Goal: Contribute content: Contribute content

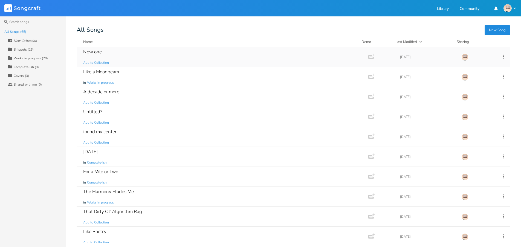
click at [114, 55] on div "New one Add to Collection" at bounding box center [221, 57] width 276 height 20
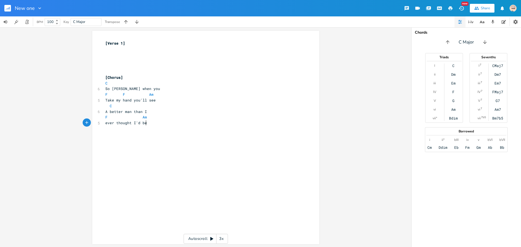
click at [155, 123] on pre "ever thought I'd be" at bounding box center [203, 123] width 198 height 6
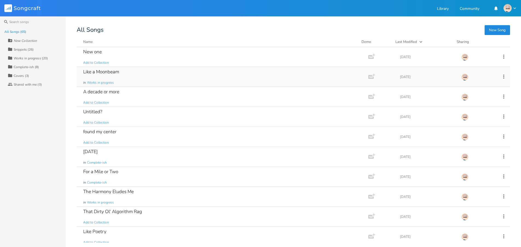
click at [164, 74] on div "Like a Moonbeam in Works in progress" at bounding box center [221, 77] width 276 height 20
click at [500, 28] on button "New Song" at bounding box center [497, 30] width 25 height 10
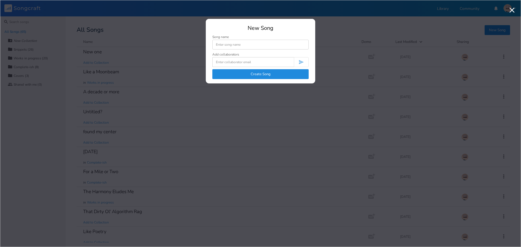
click at [240, 46] on input at bounding box center [260, 45] width 96 height 10
type input "?"
click at [271, 73] on button "Create Song" at bounding box center [260, 74] width 96 height 10
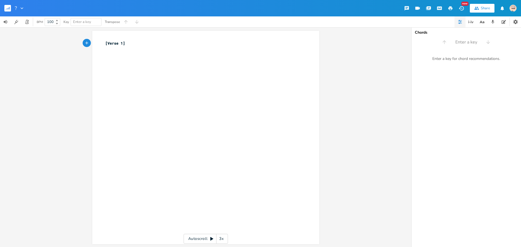
click at [159, 61] on div "xxxxxxxxxx [Verse 1] ​" at bounding box center [209, 142] width 211 height 207
type textarea "You crawl in bed with me in the middle of the night"
type textarea "I str"
type textarea "ir, but I don't sat a"
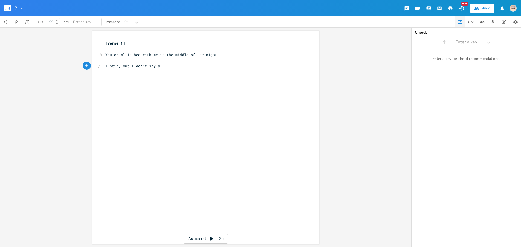
type textarea "y aw"
type textarea "word"
type textarea "B"
type textarea "Because the next thing I qw"
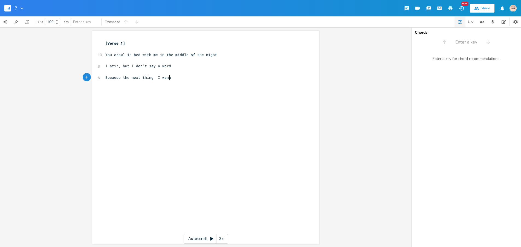
type textarea "wana"
type textarea "nt to see is your face in thew mo"
type textarea "morning light"
